Goal: Navigation & Orientation: Find specific page/section

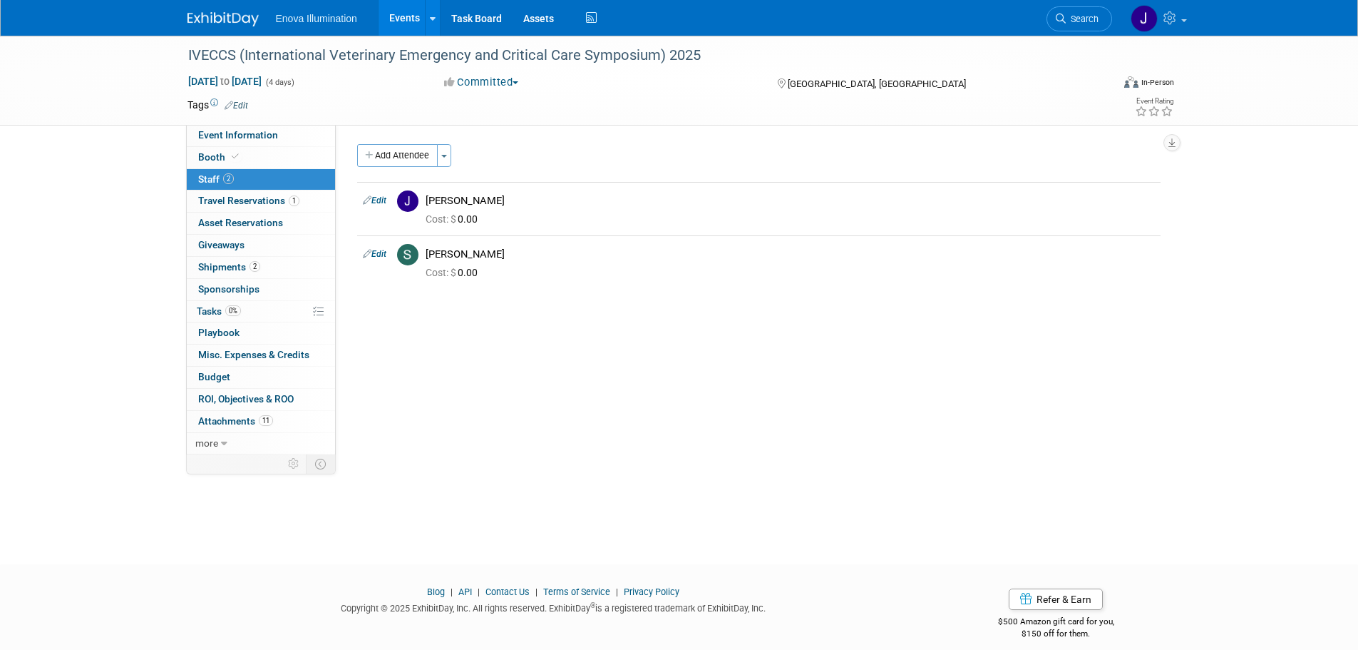
click at [223, 20] on img at bounding box center [223, 19] width 71 height 14
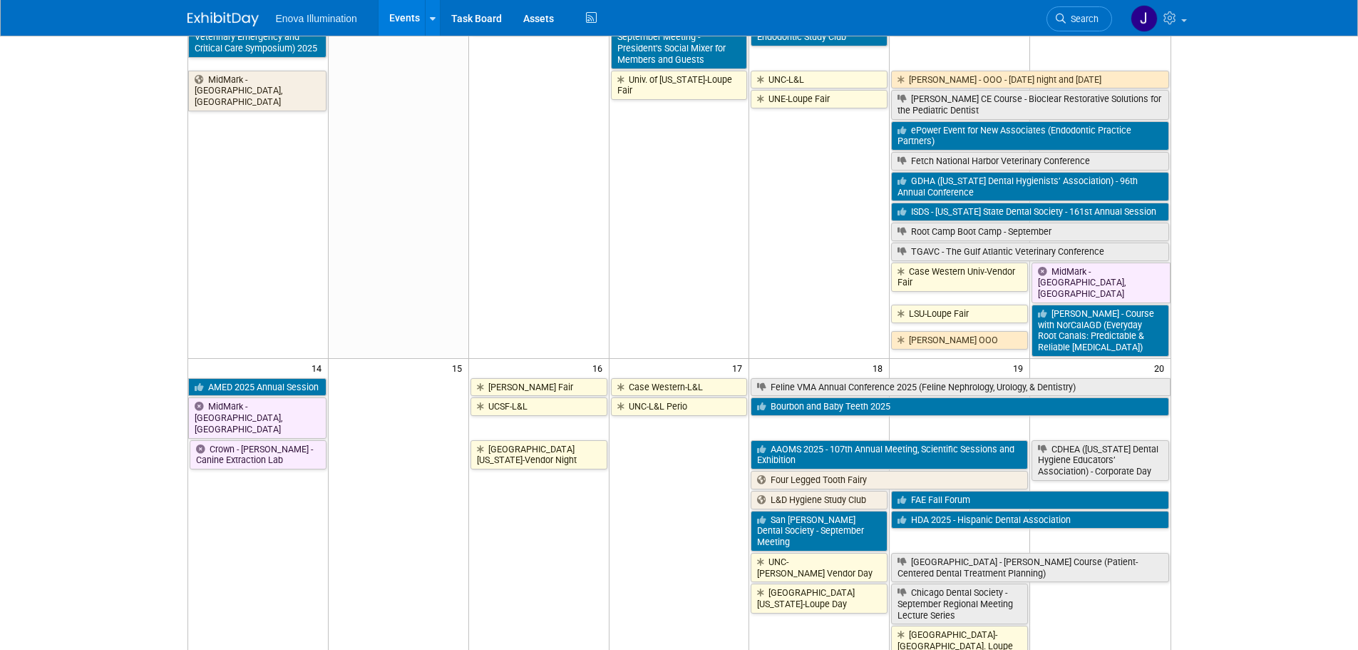
scroll to position [357, 0]
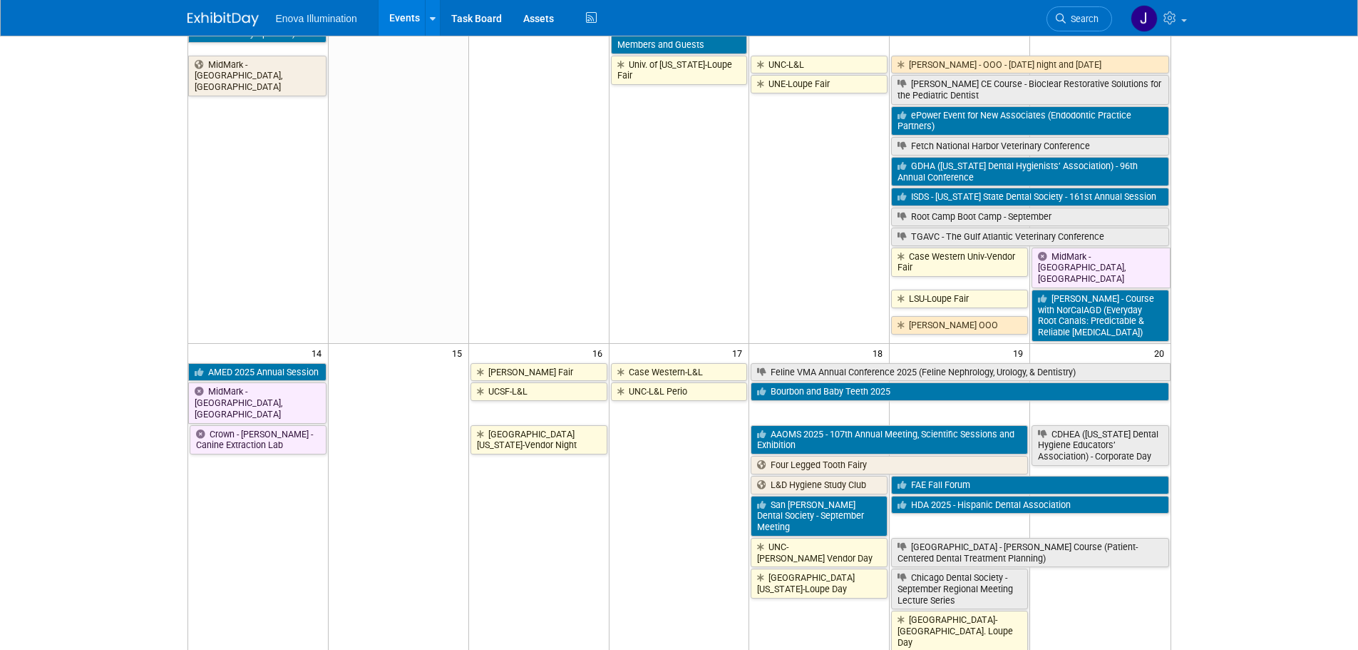
click at [200, 11] on link at bounding box center [232, 11] width 88 height 11
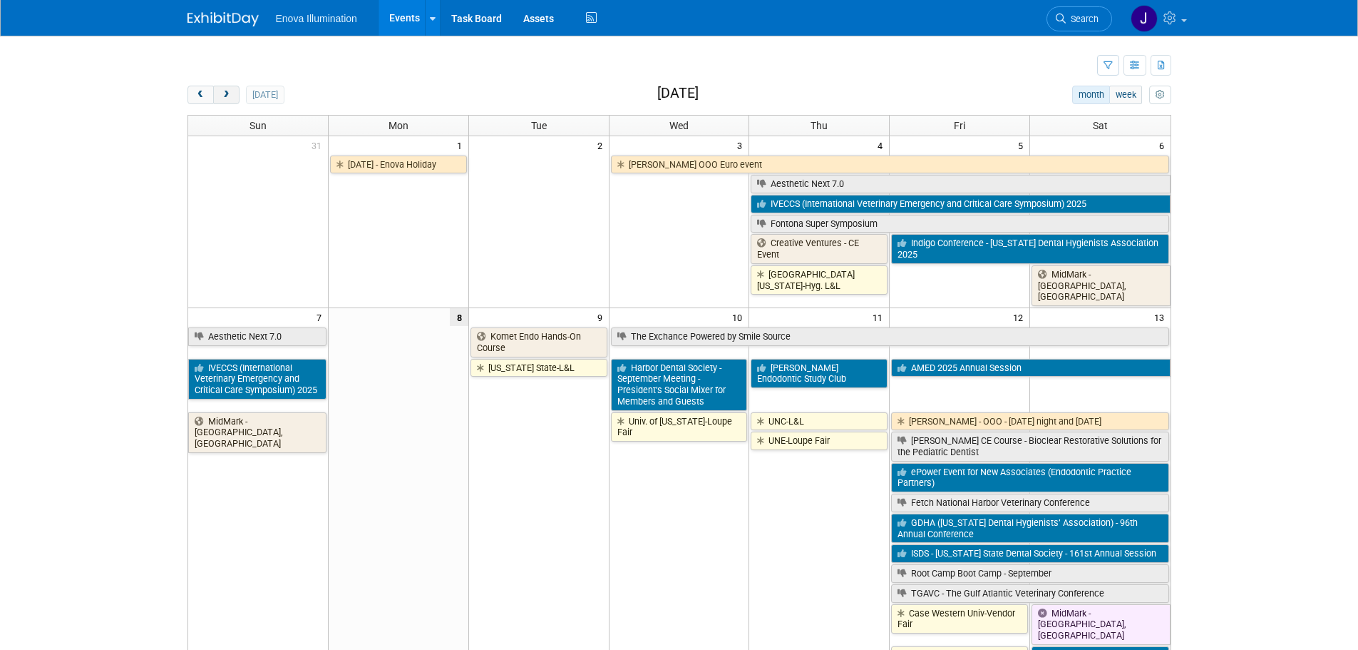
click at [225, 91] on span "next" at bounding box center [226, 95] width 11 height 9
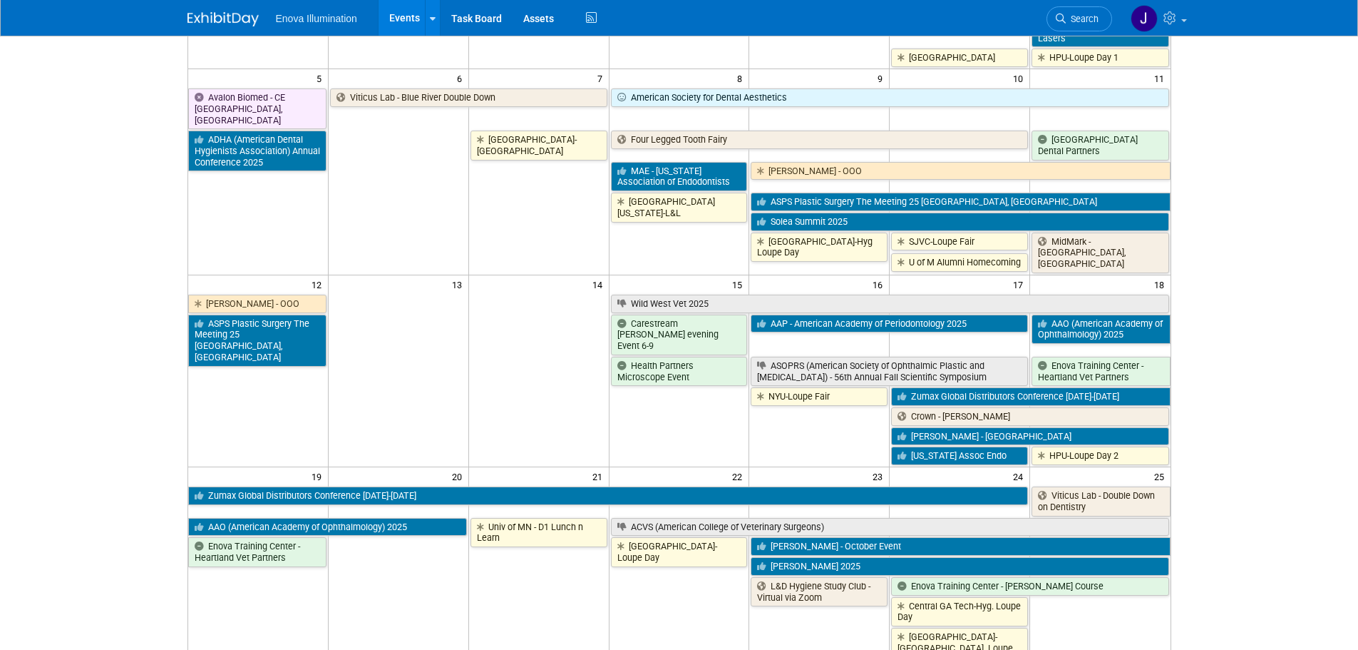
scroll to position [285, 0]
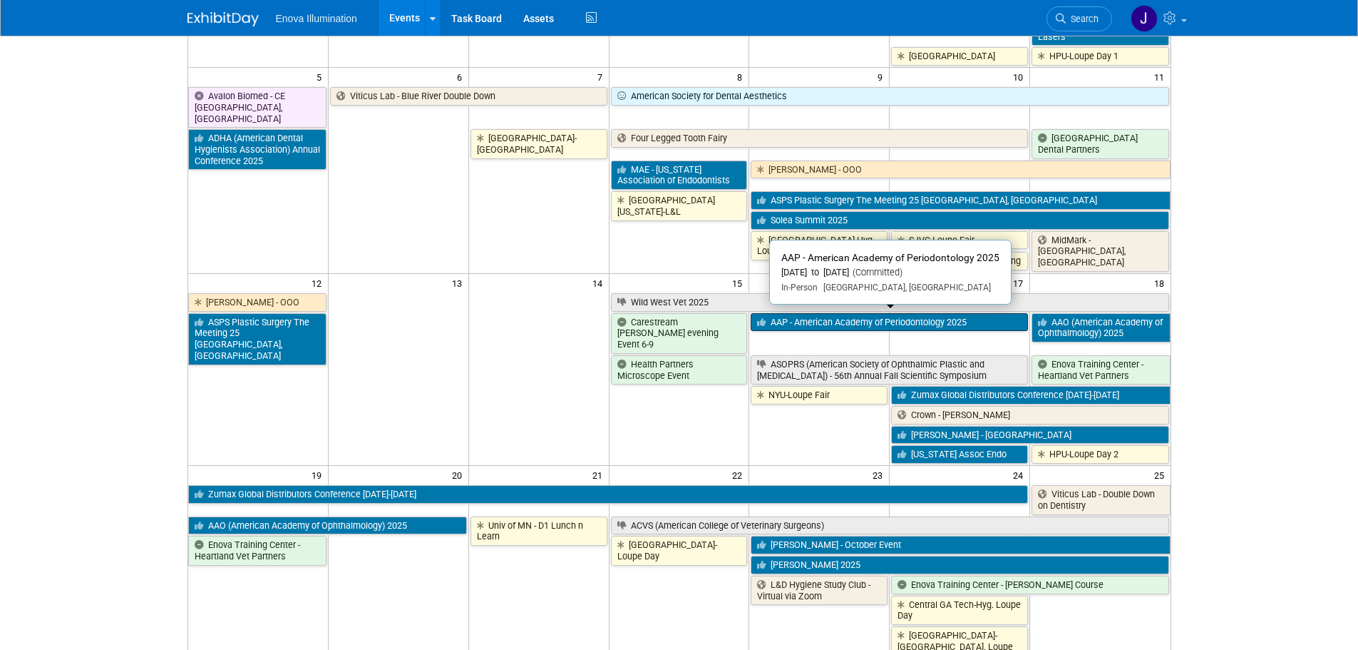
click at [990, 315] on link "AAP - American Academy of Periodontology 2025" at bounding box center [889, 322] width 277 height 19
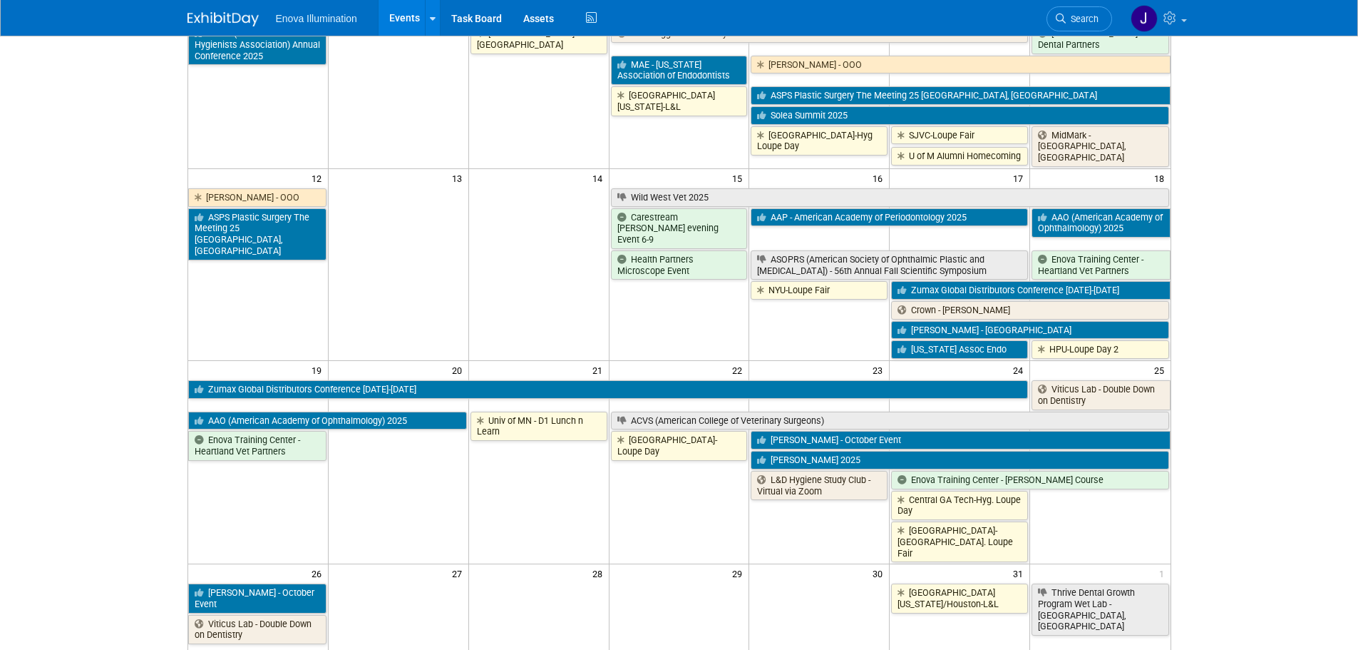
scroll to position [428, 0]
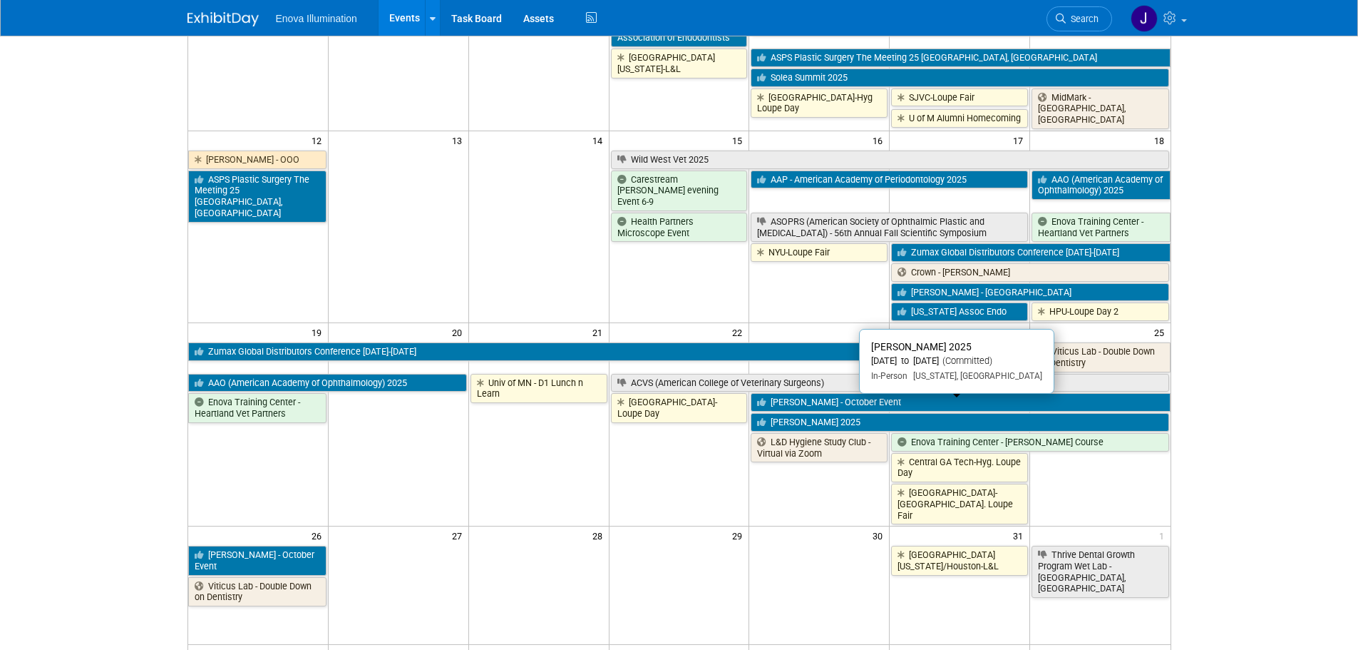
click at [871, 413] on link "[PERSON_NAME] 2025" at bounding box center [960, 422] width 418 height 19
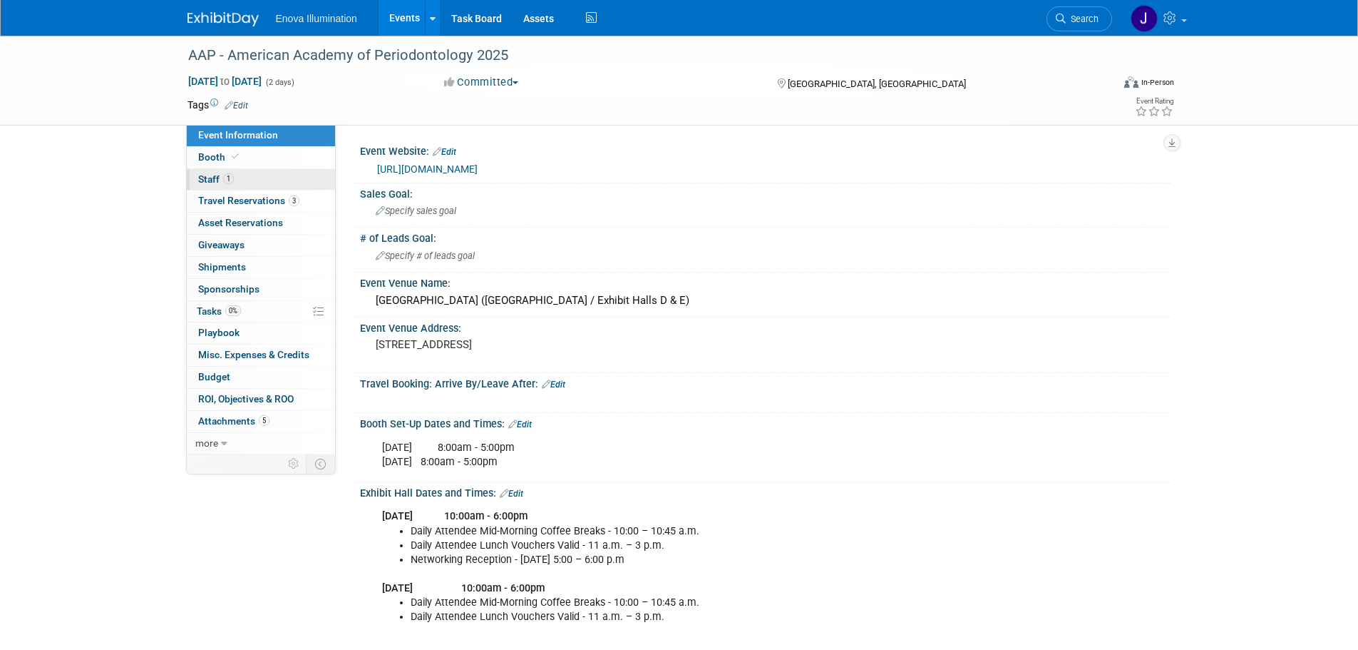
click at [210, 178] on span "Staff 1" at bounding box center [216, 178] width 36 height 11
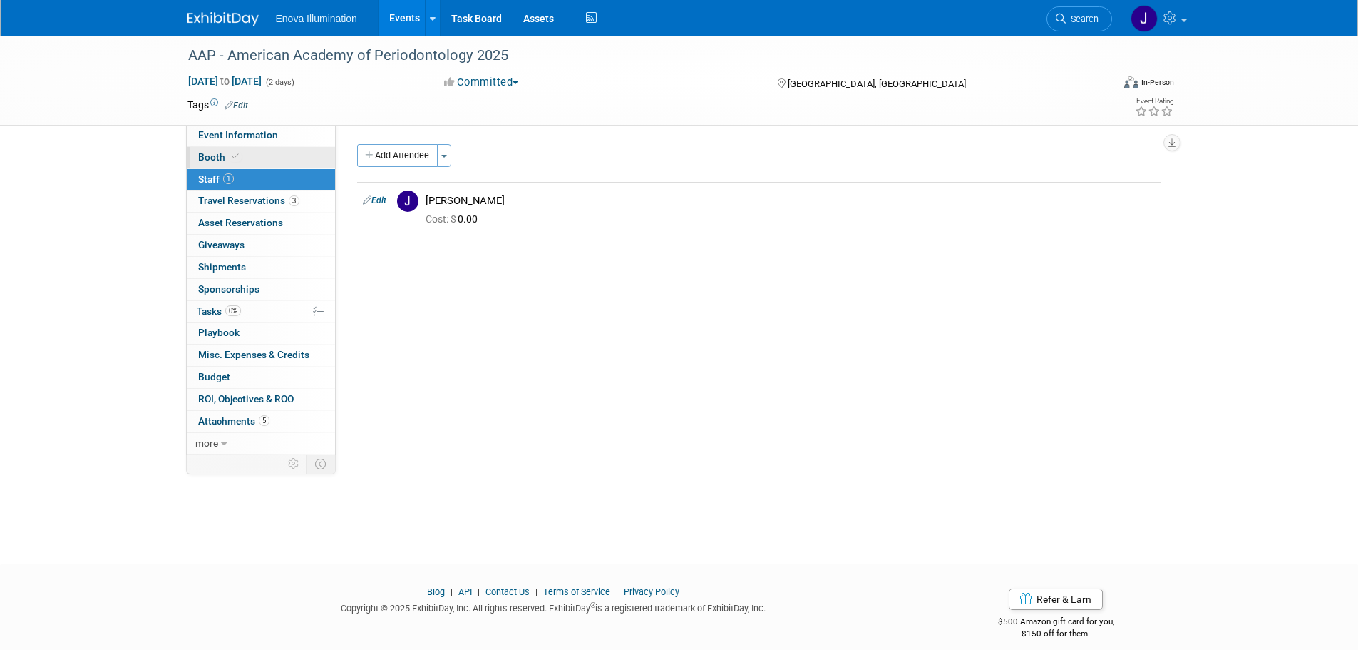
click at [204, 157] on span "Booth" at bounding box center [219, 156] width 43 height 11
